Goal: Information Seeking & Learning: Understand process/instructions

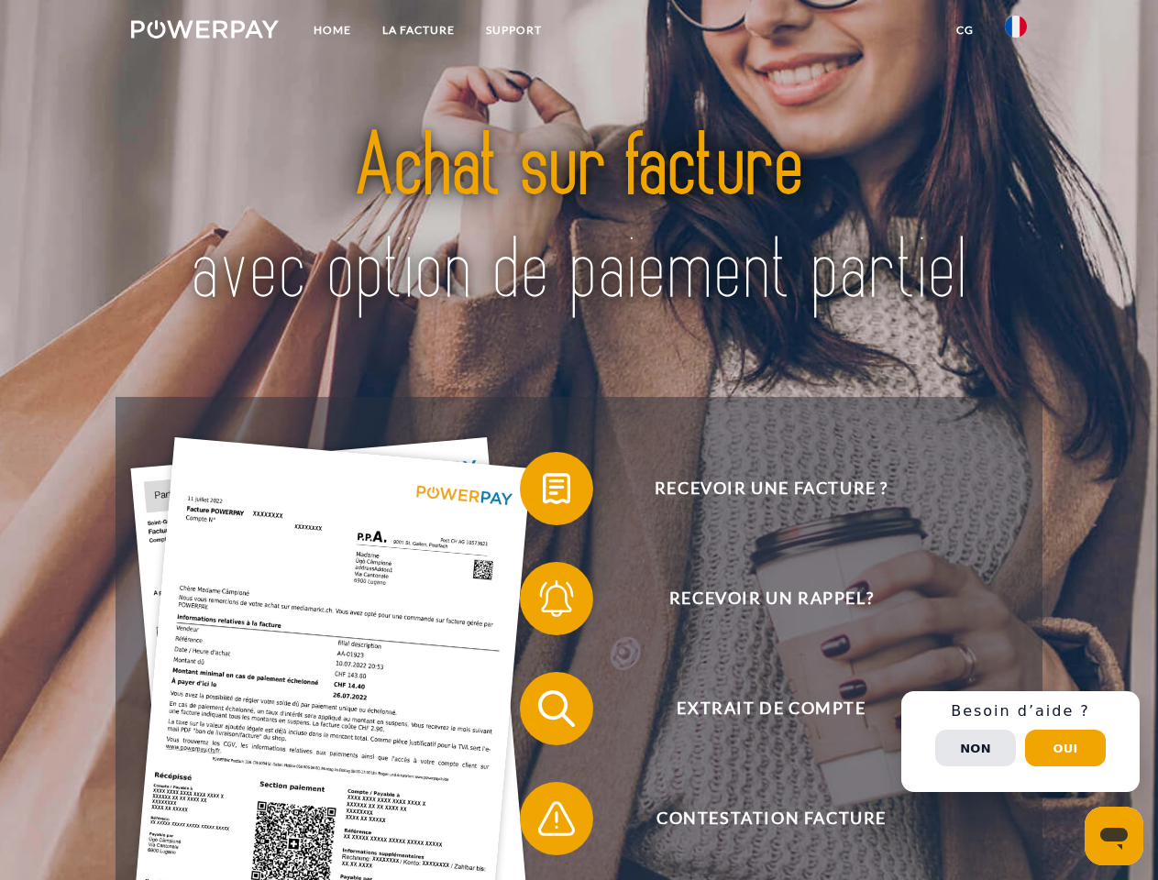
click at [204, 32] on img at bounding box center [205, 29] width 148 height 18
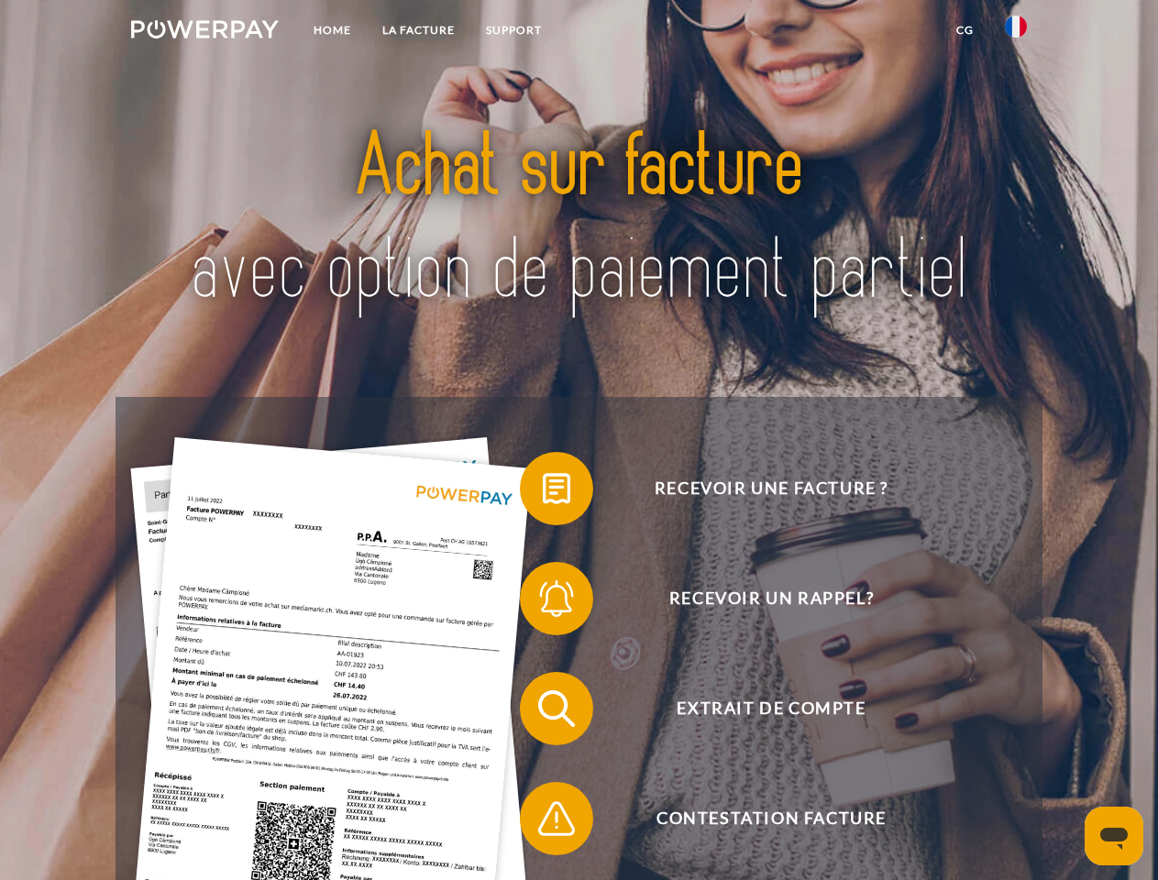
click at [1015, 32] on img at bounding box center [1015, 27] width 22 height 22
click at [964, 30] on link "CG" at bounding box center [964, 30] width 49 height 33
click at [543, 492] on span at bounding box center [529, 489] width 92 height 92
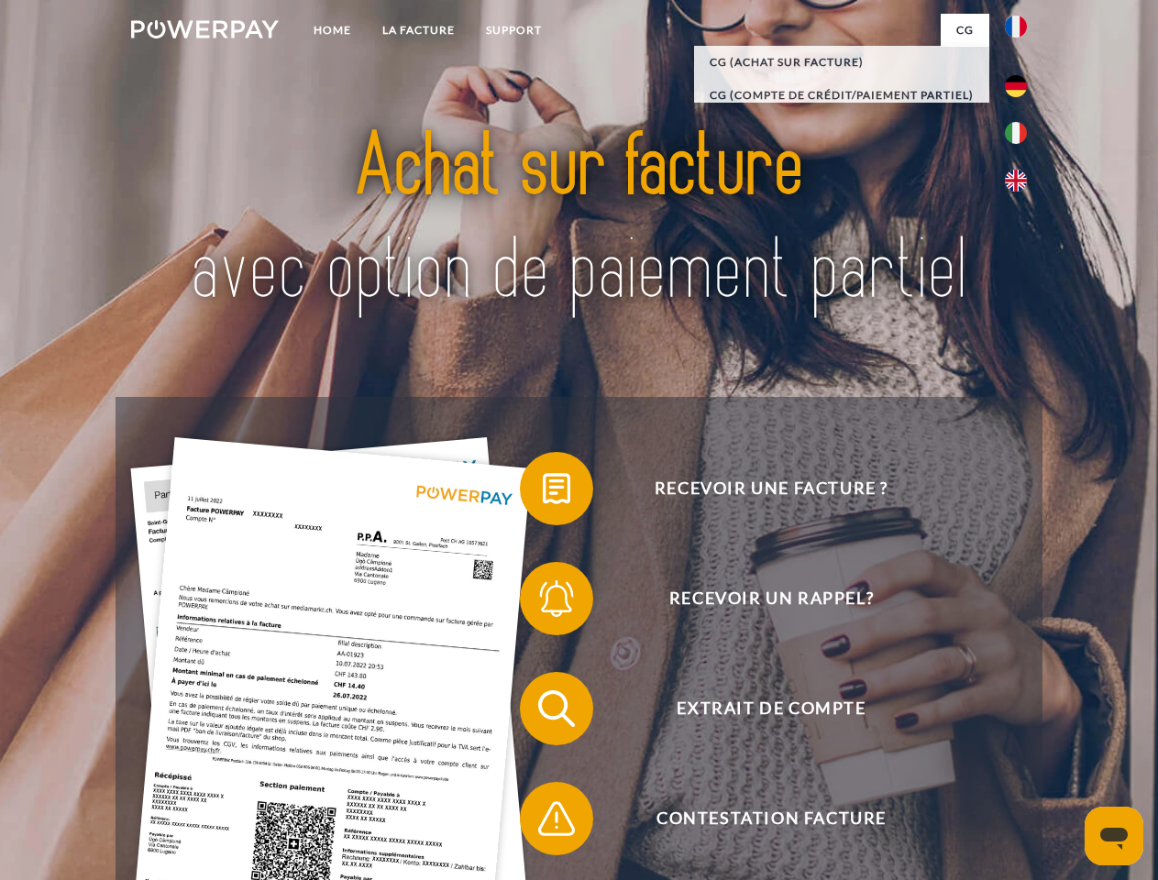
click at [543, 602] on span at bounding box center [529, 599] width 92 height 92
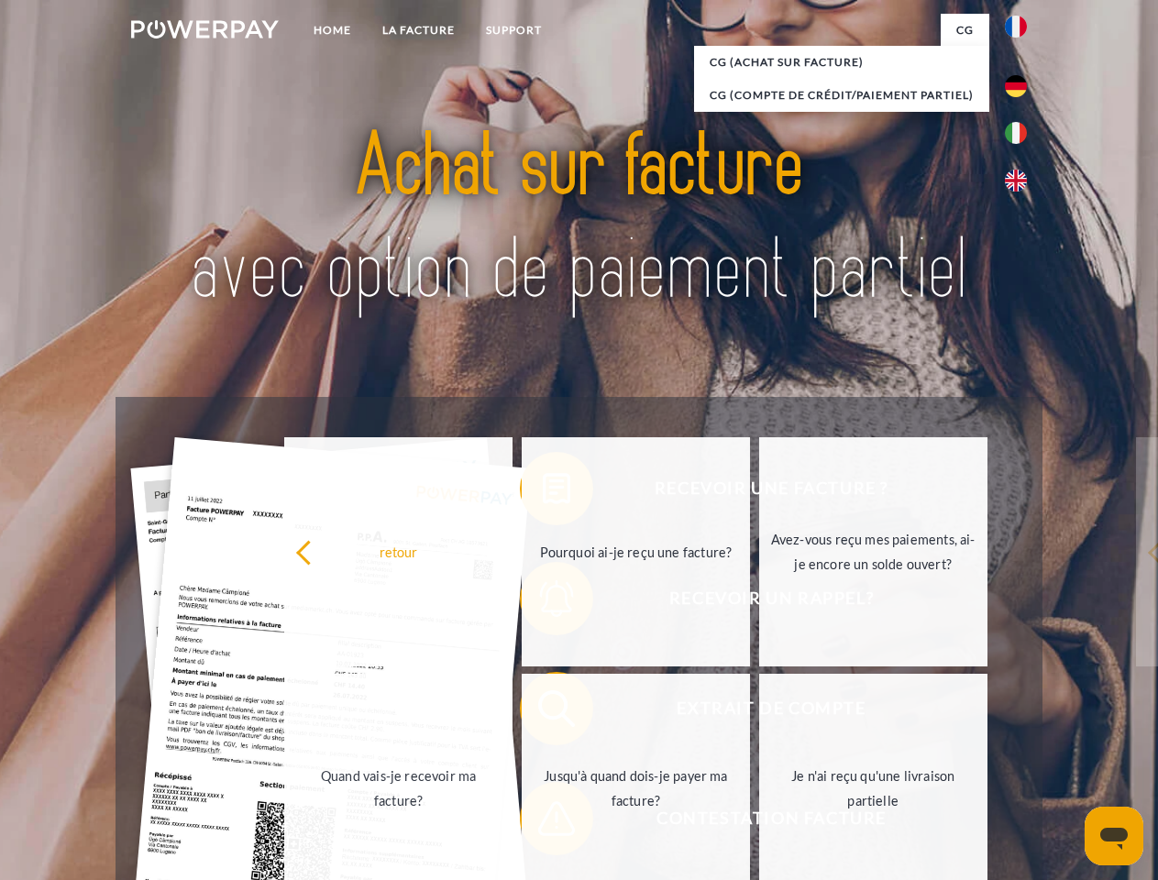
click at [543, 712] on link "Jusqu'à quand dois-je payer ma facture?" at bounding box center [635, 788] width 228 height 229
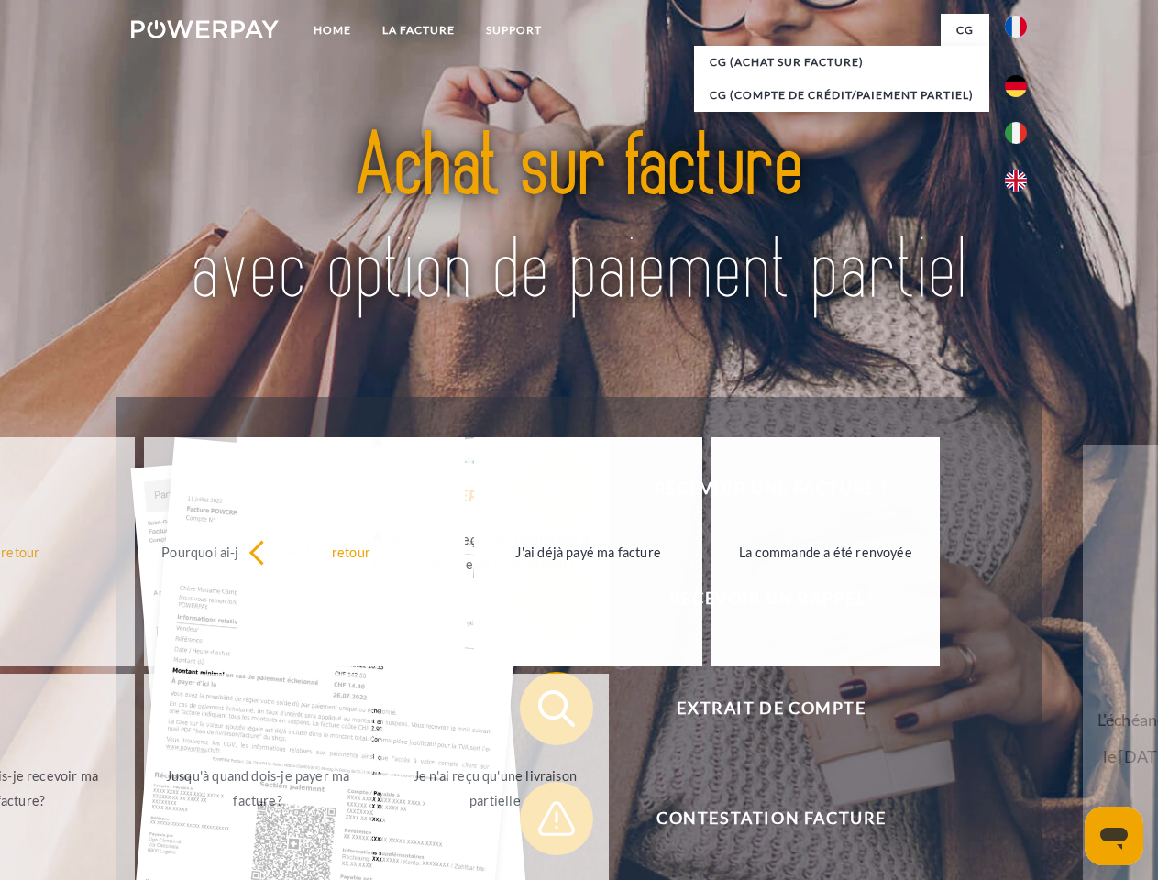
click at [543, 822] on span at bounding box center [529, 819] width 92 height 92
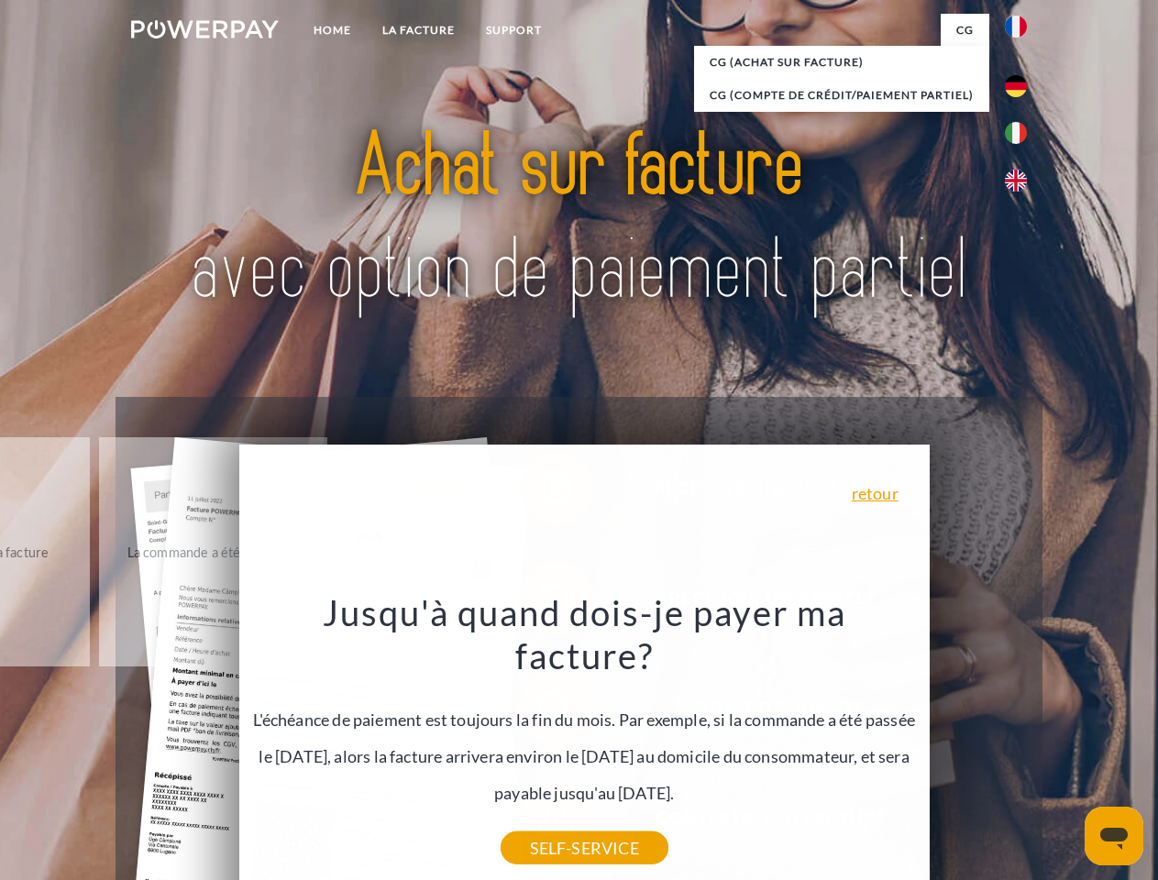
click at [1020, 741] on div "Recevoir une facture ? Recevoir un rappel? Extrait de compte retour" at bounding box center [578, 763] width 926 height 733
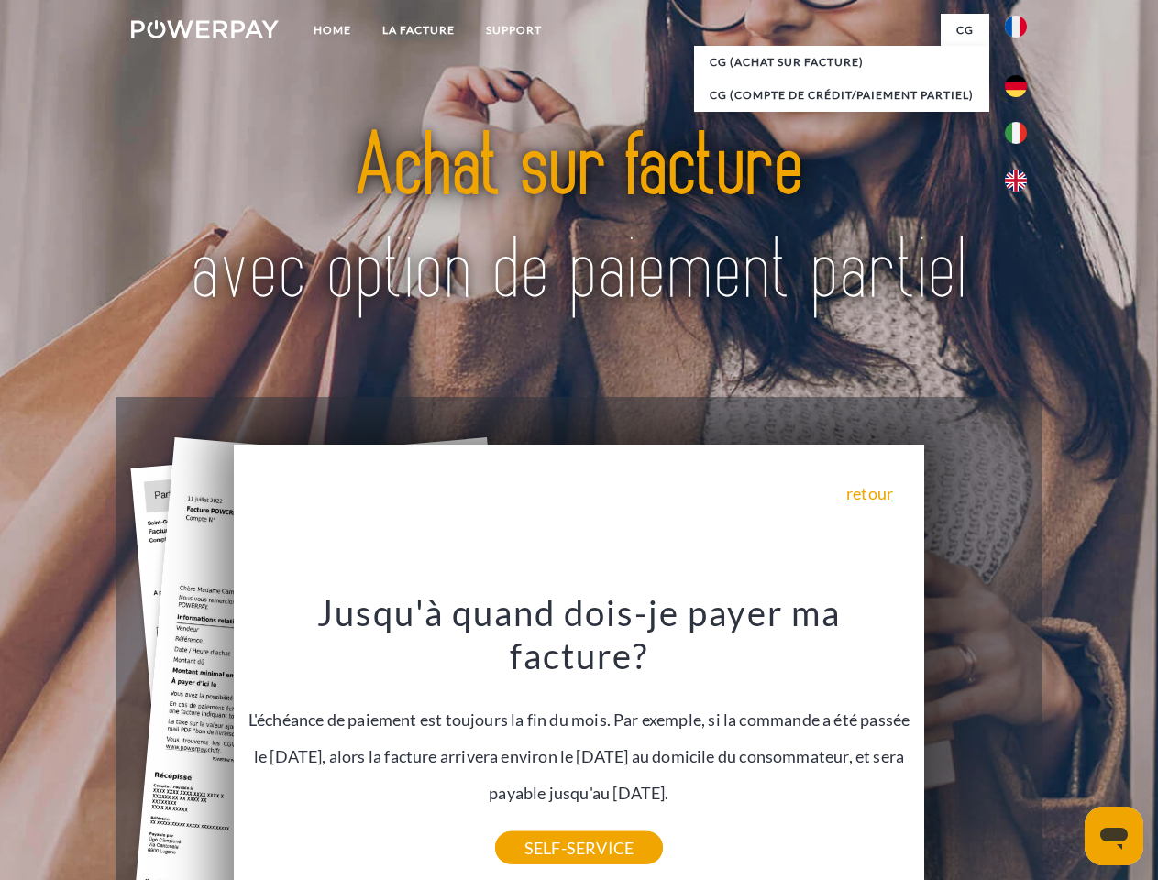
click at [975, 745] on span "Extrait de compte" at bounding box center [770, 708] width 449 height 73
click at [1065, 748] on header "Home LA FACTURE Support" at bounding box center [579, 633] width 1158 height 1266
